Goal: Transaction & Acquisition: Purchase product/service

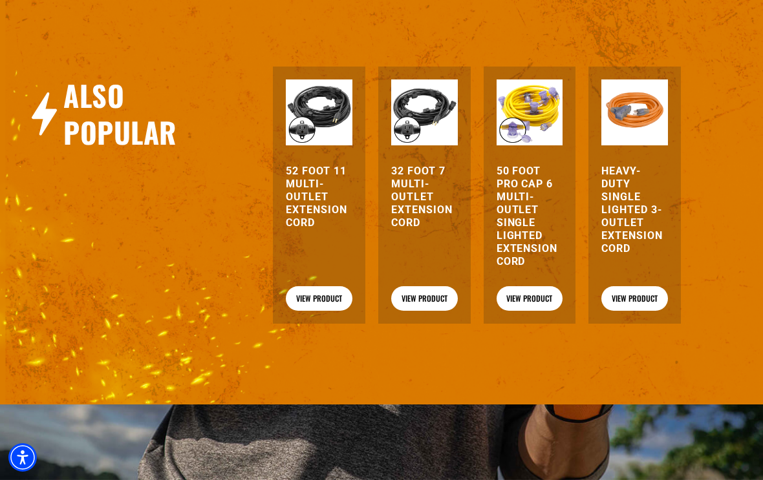
scroll to position [1361, 0]
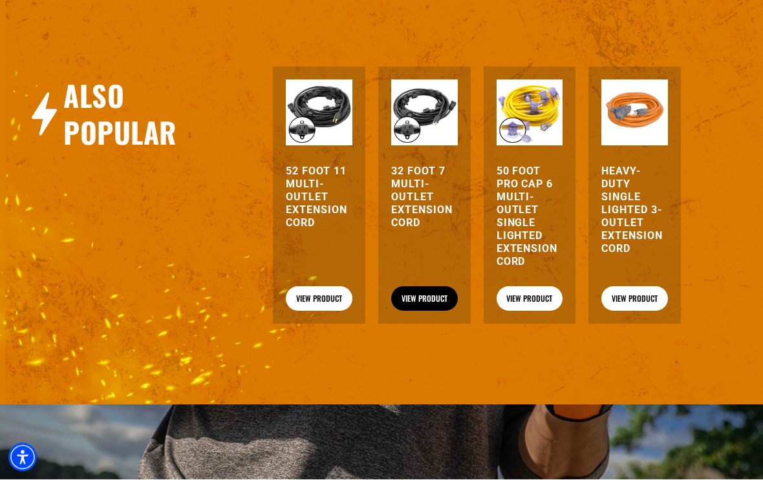
click at [426, 312] on link "View Product" at bounding box center [424, 299] width 67 height 25
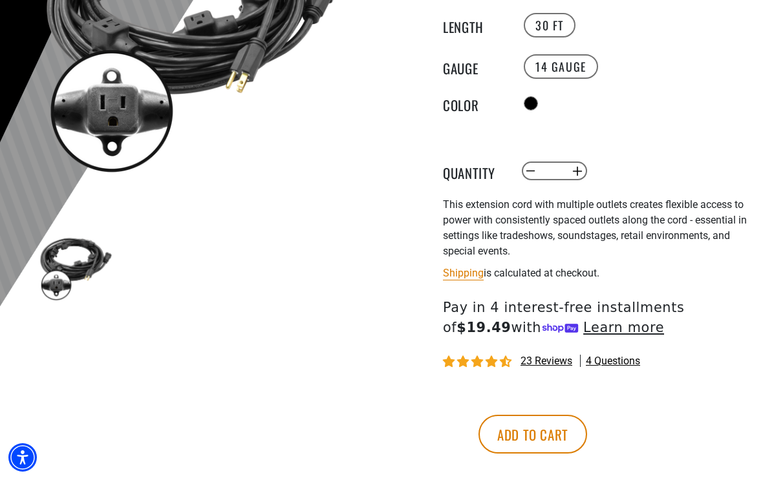
scroll to position [264, 0]
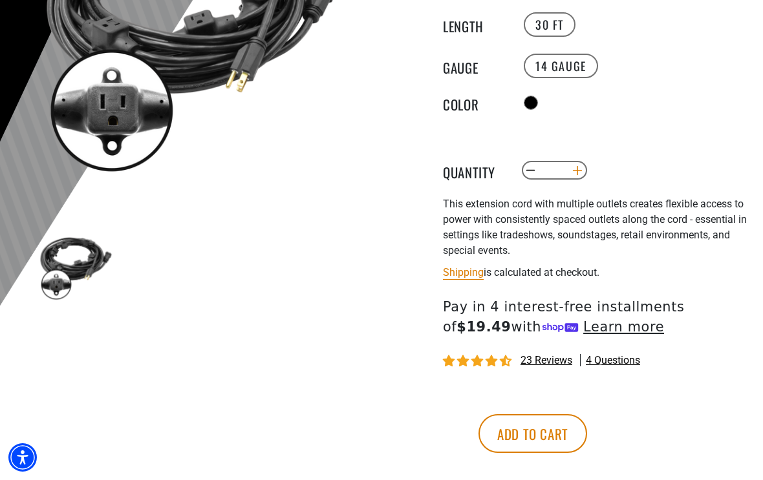
click at [583, 173] on button "Increase quantity for 32 Foot 7 Multi-Outlet Extension Cord" at bounding box center [577, 171] width 20 height 22
type input "*"
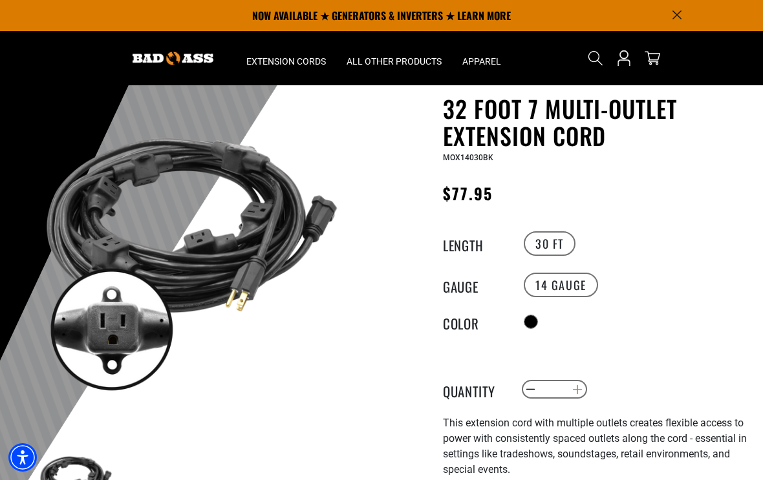
scroll to position [43, 0]
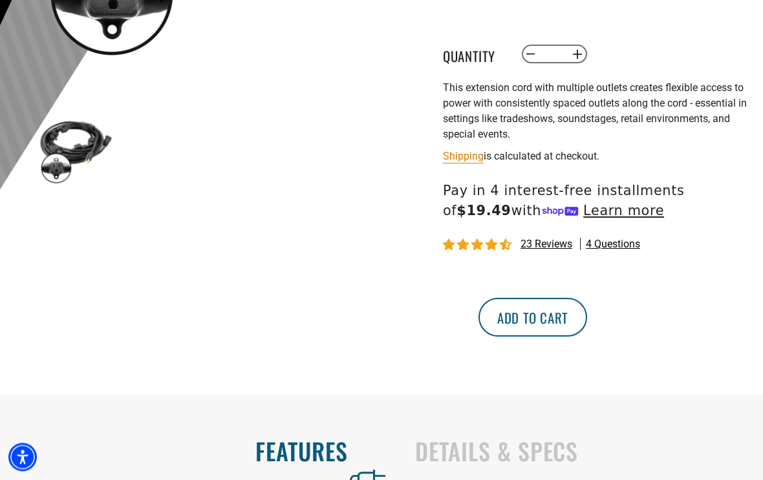
click at [587, 314] on button "Add to cart" at bounding box center [533, 318] width 109 height 39
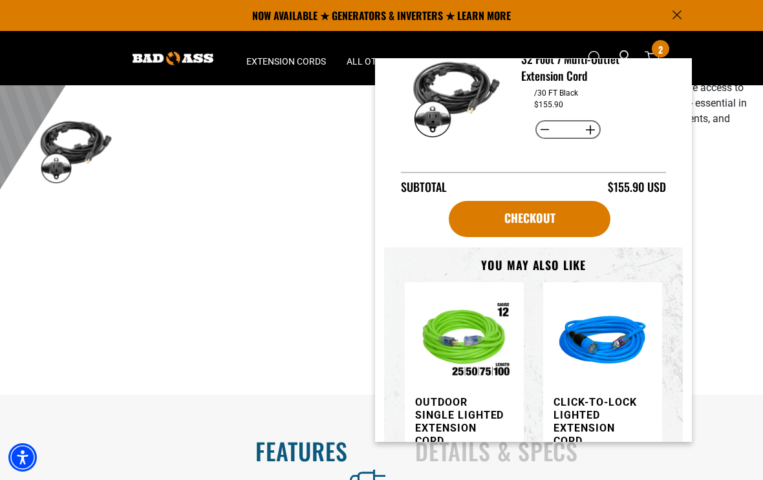
scroll to position [78, 0]
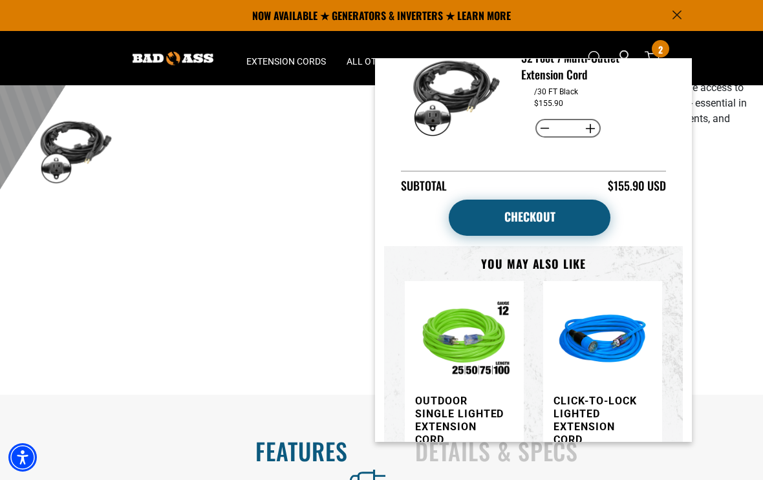
click at [536, 219] on link "Checkout" at bounding box center [530, 218] width 162 height 36
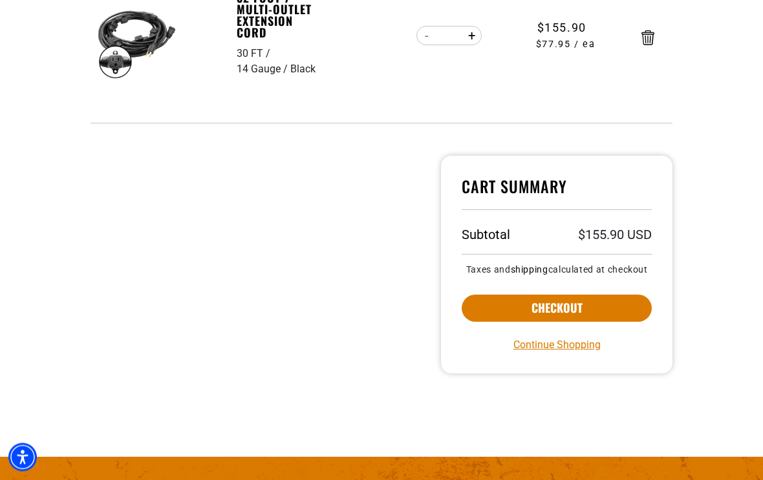
scroll to position [275, 0]
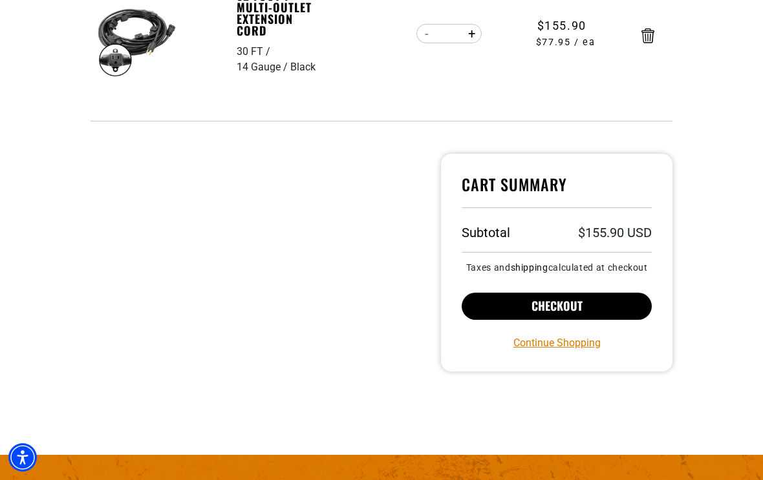
click at [562, 320] on button "Checkout" at bounding box center [557, 306] width 190 height 27
